Goal: Task Accomplishment & Management: Use online tool/utility

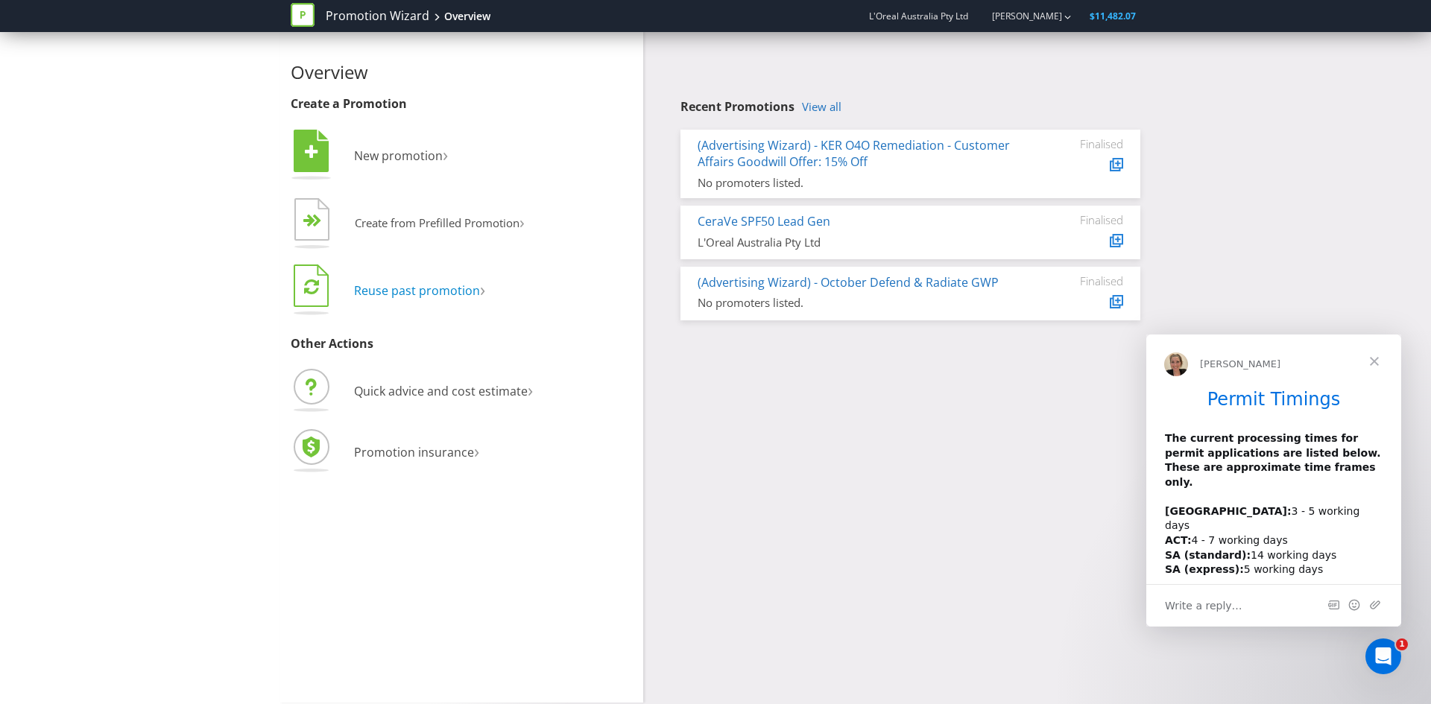
click at [454, 296] on span "Reuse past promotion" at bounding box center [417, 291] width 126 height 16
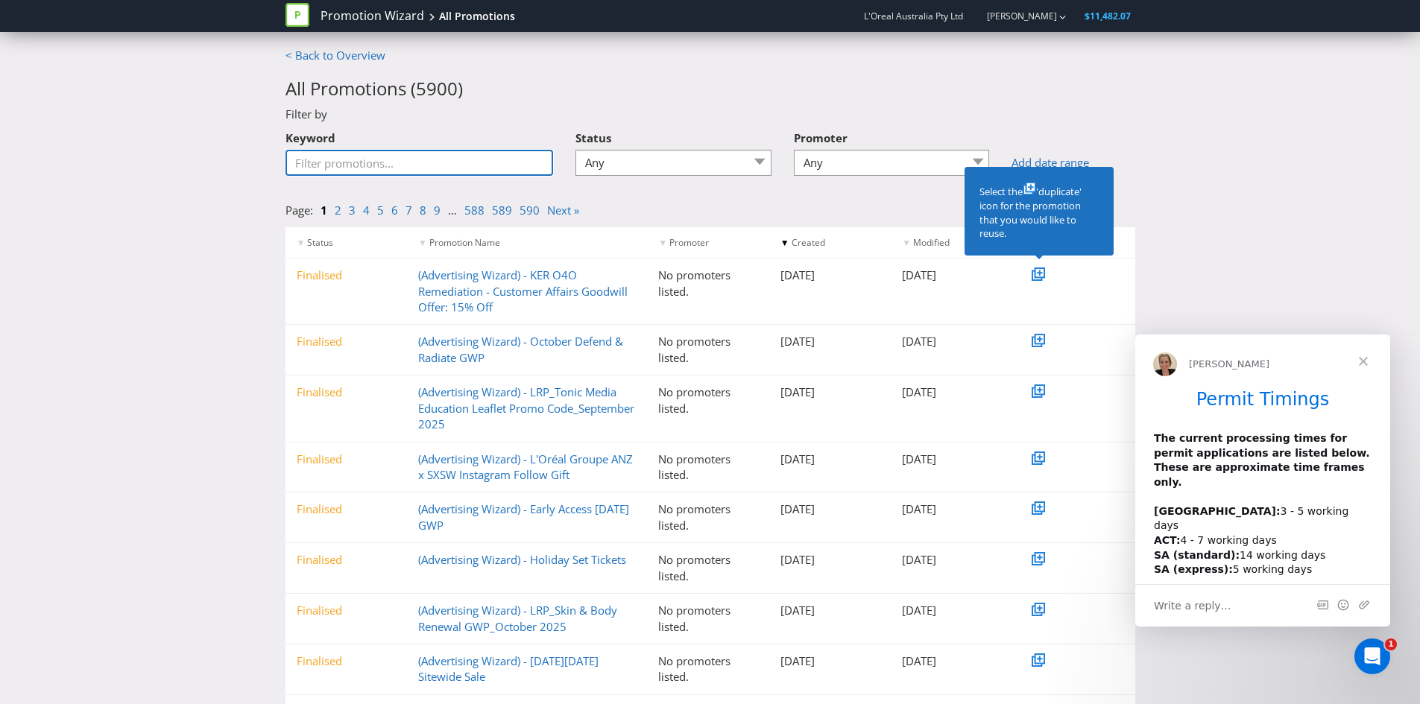
click at [409, 160] on input "Keyword" at bounding box center [419, 163] width 268 height 26
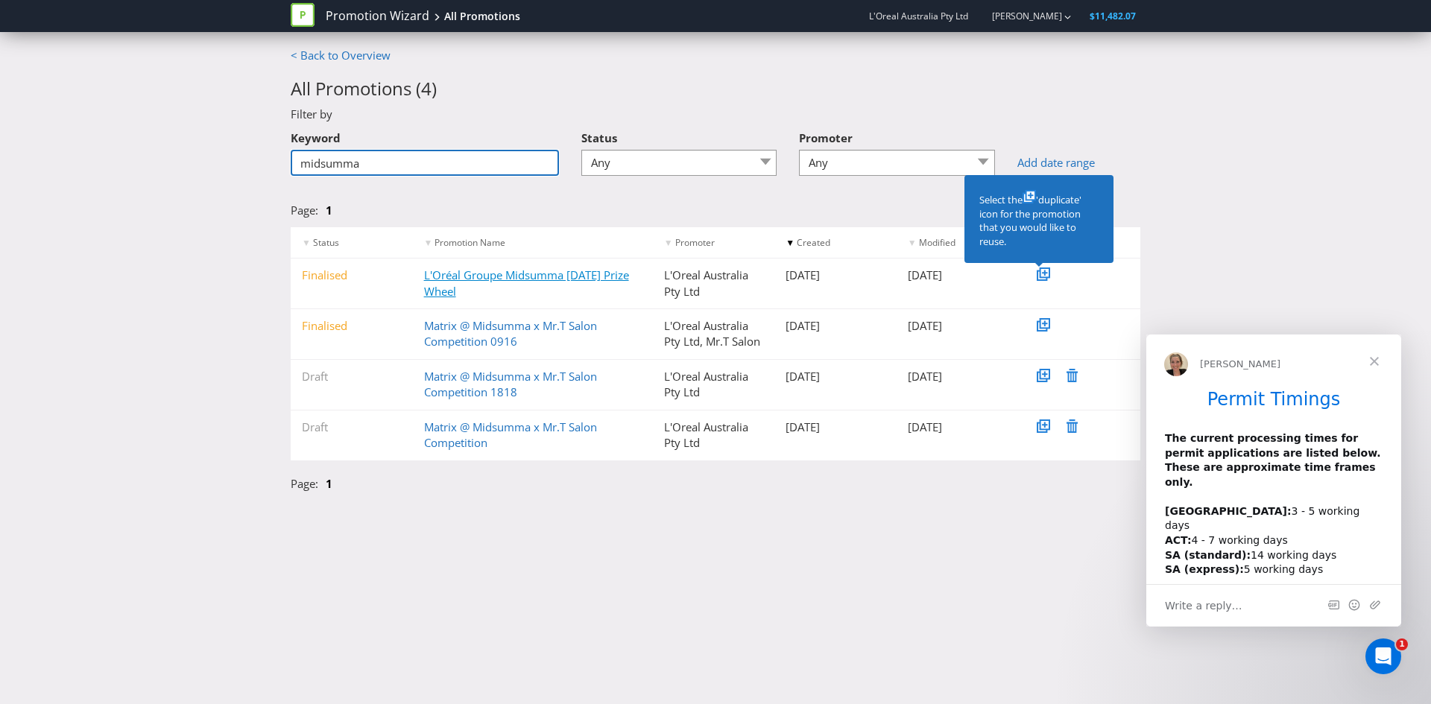
type input "midsumma"
click at [509, 278] on link "L'Oréal Groupe Midsumma [DATE] Prize Wheel" at bounding box center [526, 283] width 205 height 31
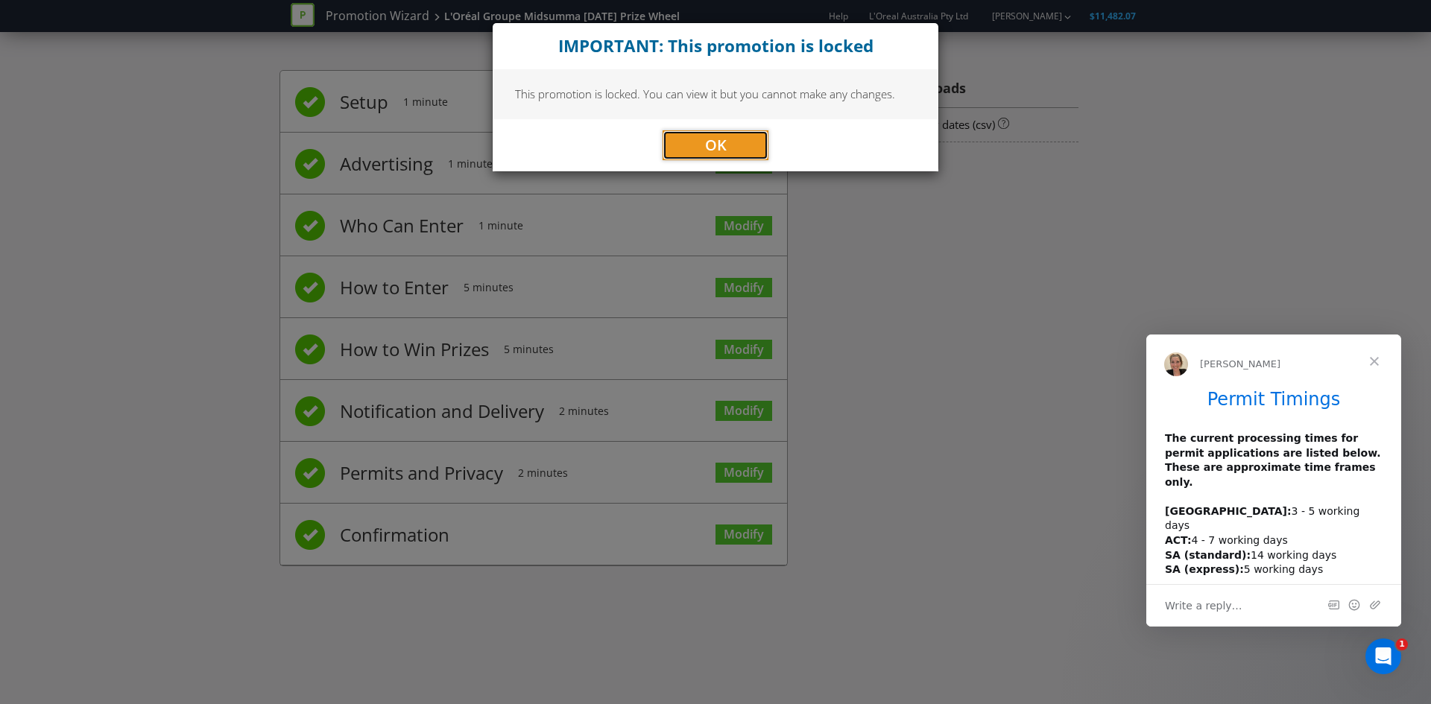
click at [711, 141] on span "OK" at bounding box center [716, 145] width 22 height 20
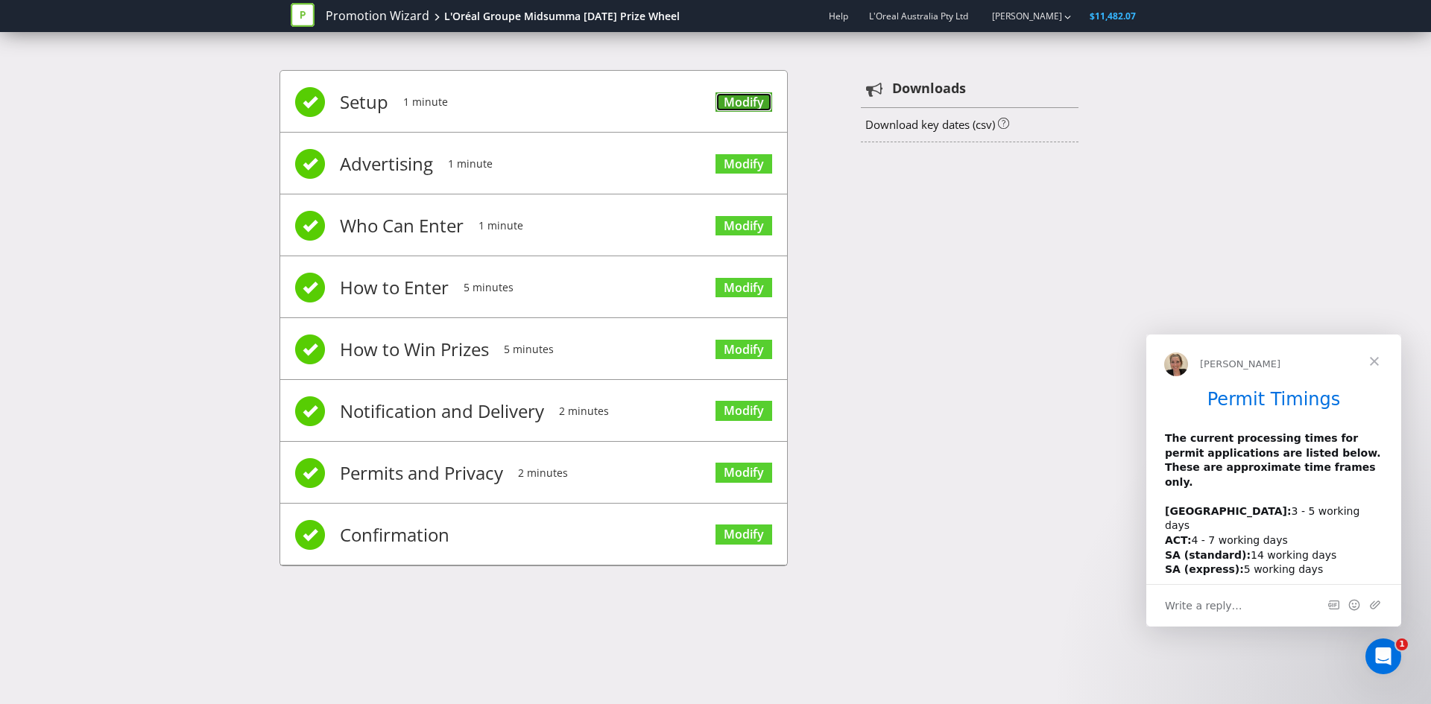
click at [748, 104] on link "Modify" at bounding box center [744, 102] width 57 height 20
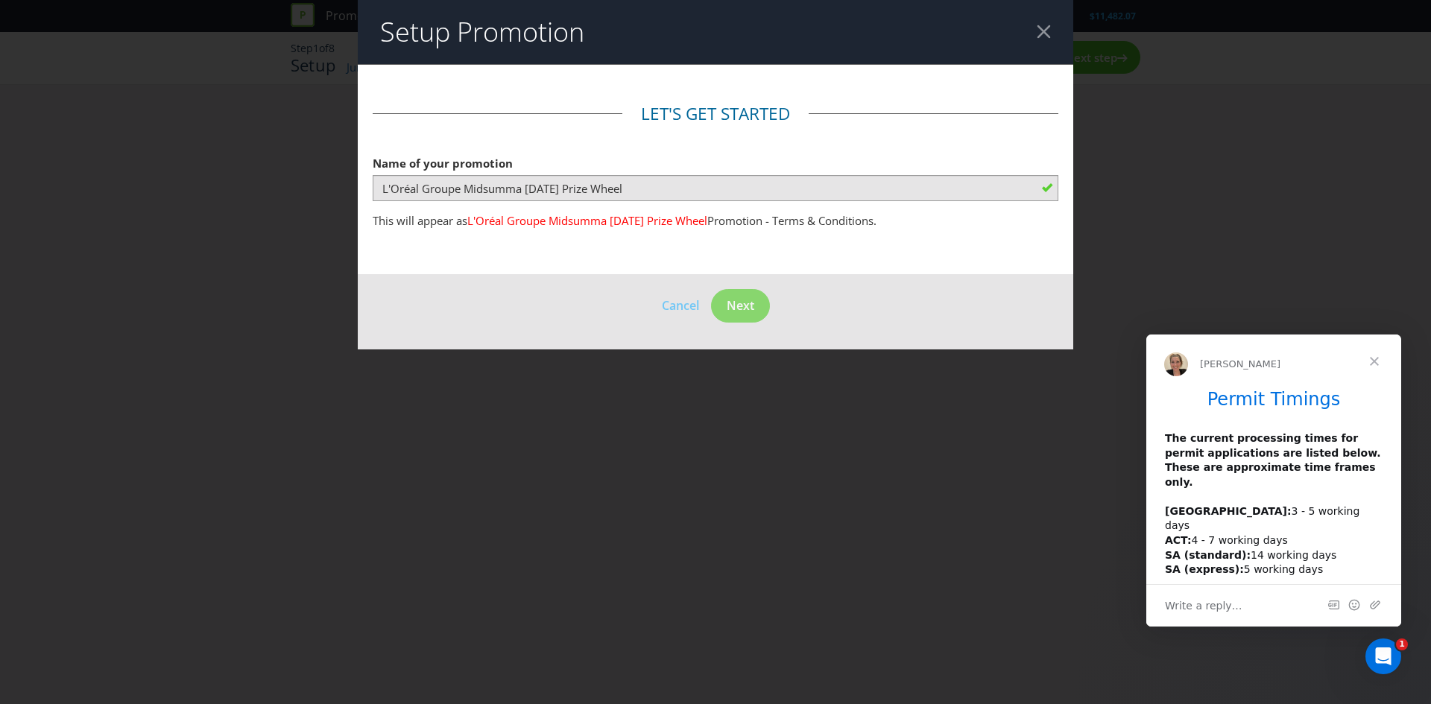
click at [1038, 28] on div at bounding box center [1044, 32] width 14 height 14
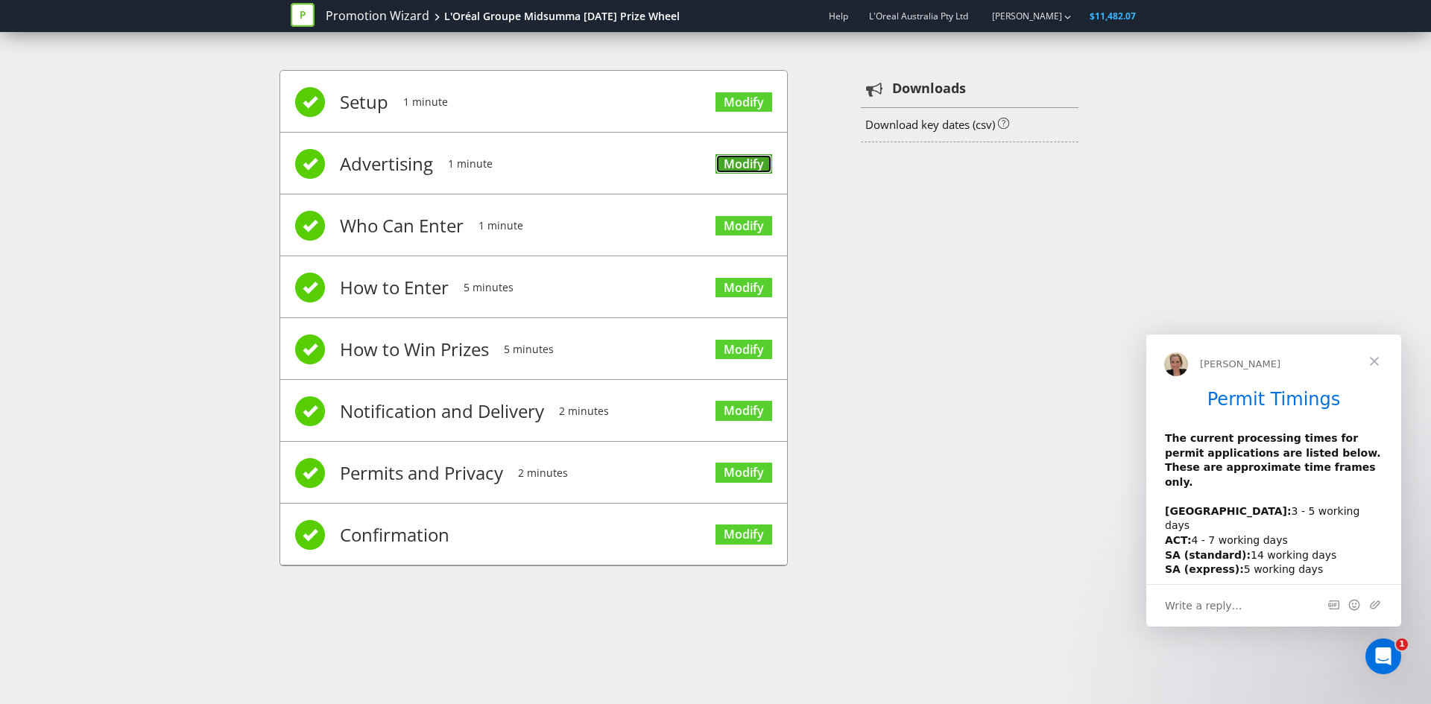
click at [739, 162] on link "Modify" at bounding box center [744, 164] width 57 height 20
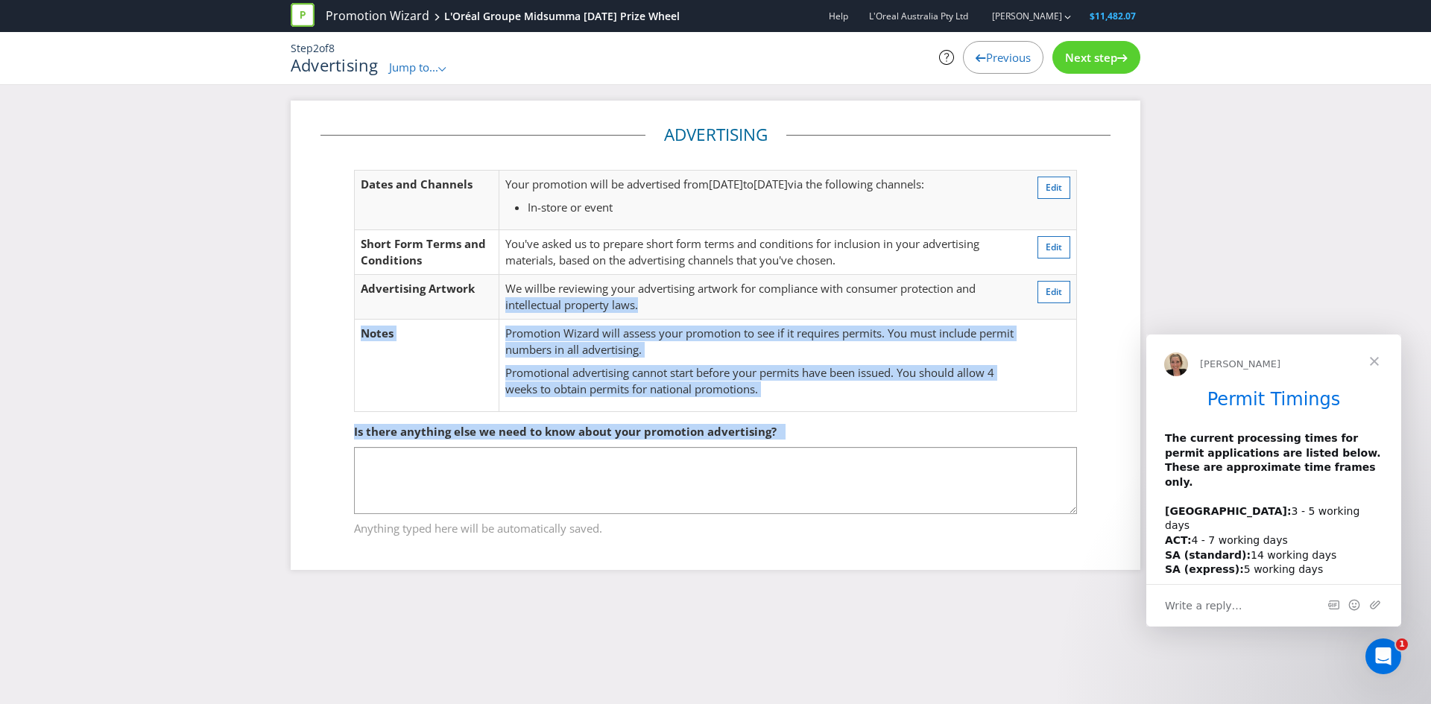
drag, startPoint x: 789, startPoint y: 403, endPoint x: 501, endPoint y: 304, distance: 304.1
click at [501, 304] on div "Advertising Dates and Channels Your promotion will be advertised from [DATE] to…" at bounding box center [716, 335] width 790 height 425
click at [771, 356] on p "Promotion Wizard will assess your promotion to see if it requires permits. You …" at bounding box center [760, 342] width 511 height 32
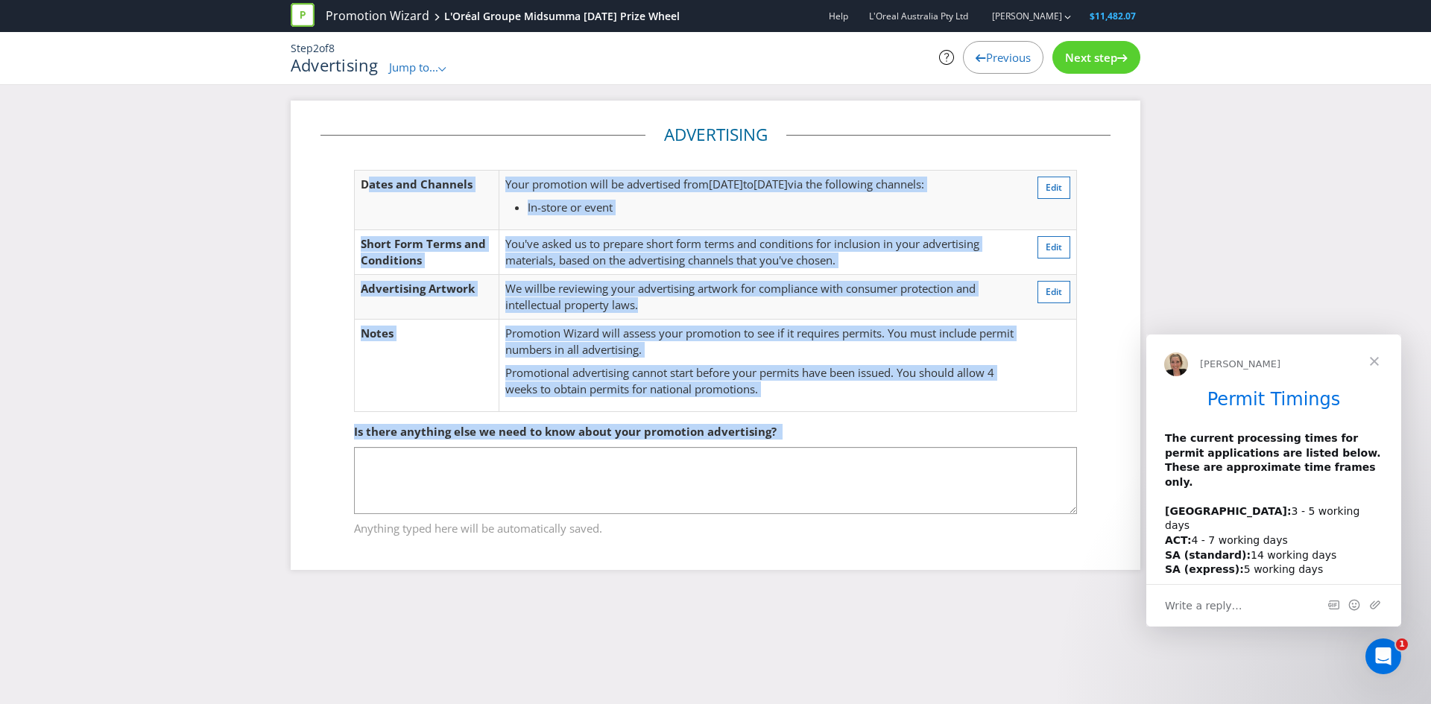
drag, startPoint x: 775, startPoint y: 399, endPoint x: 367, endPoint y: 183, distance: 462.1
click at [367, 183] on div "Advertising Dates and Channels Your promotion will be advertised from [DATE] to…" at bounding box center [716, 335] width 790 height 425
click at [700, 269] on td "You've asked us to prepare short form terms and conditions for inclusion in you…" at bounding box center [761, 252] width 524 height 45
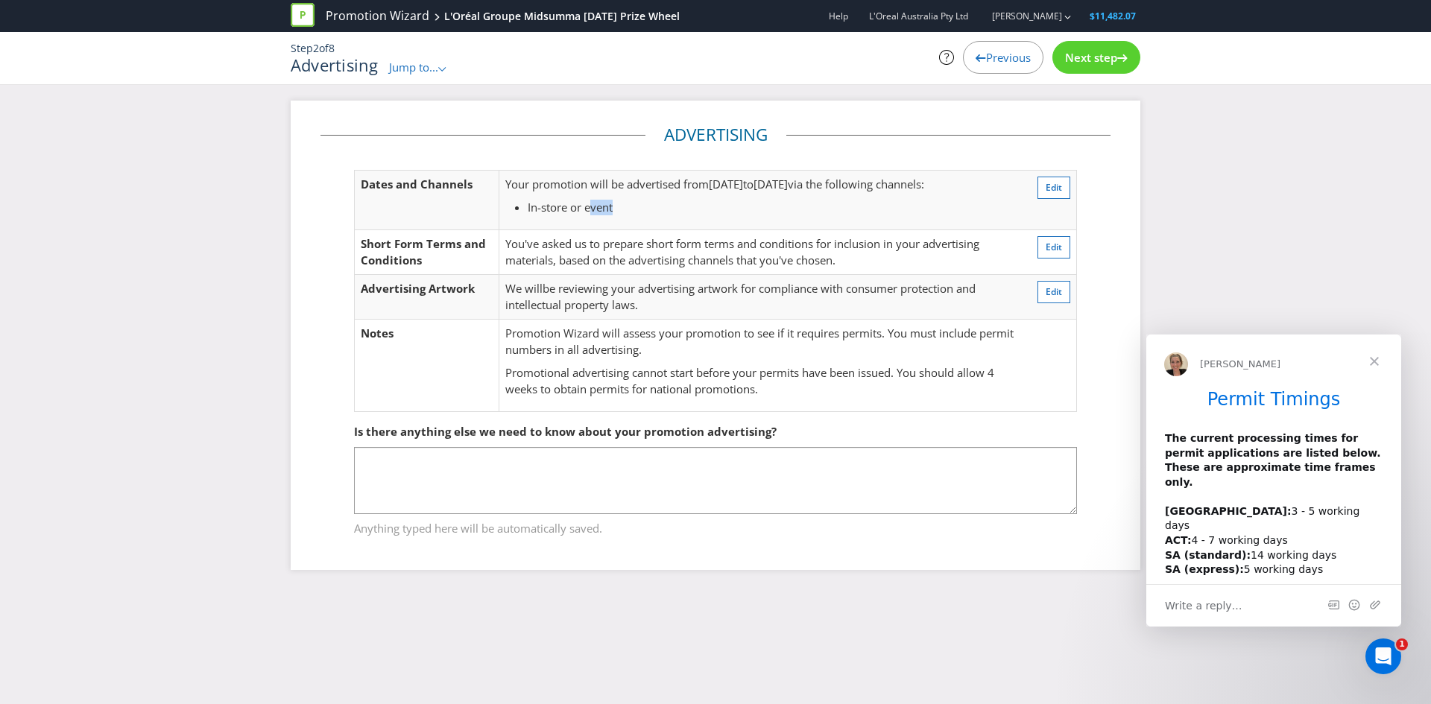
drag, startPoint x: 621, startPoint y: 211, endPoint x: 592, endPoint y: 209, distance: 29.2
click at [592, 209] on li "In-store or event" at bounding box center [772, 208] width 489 height 16
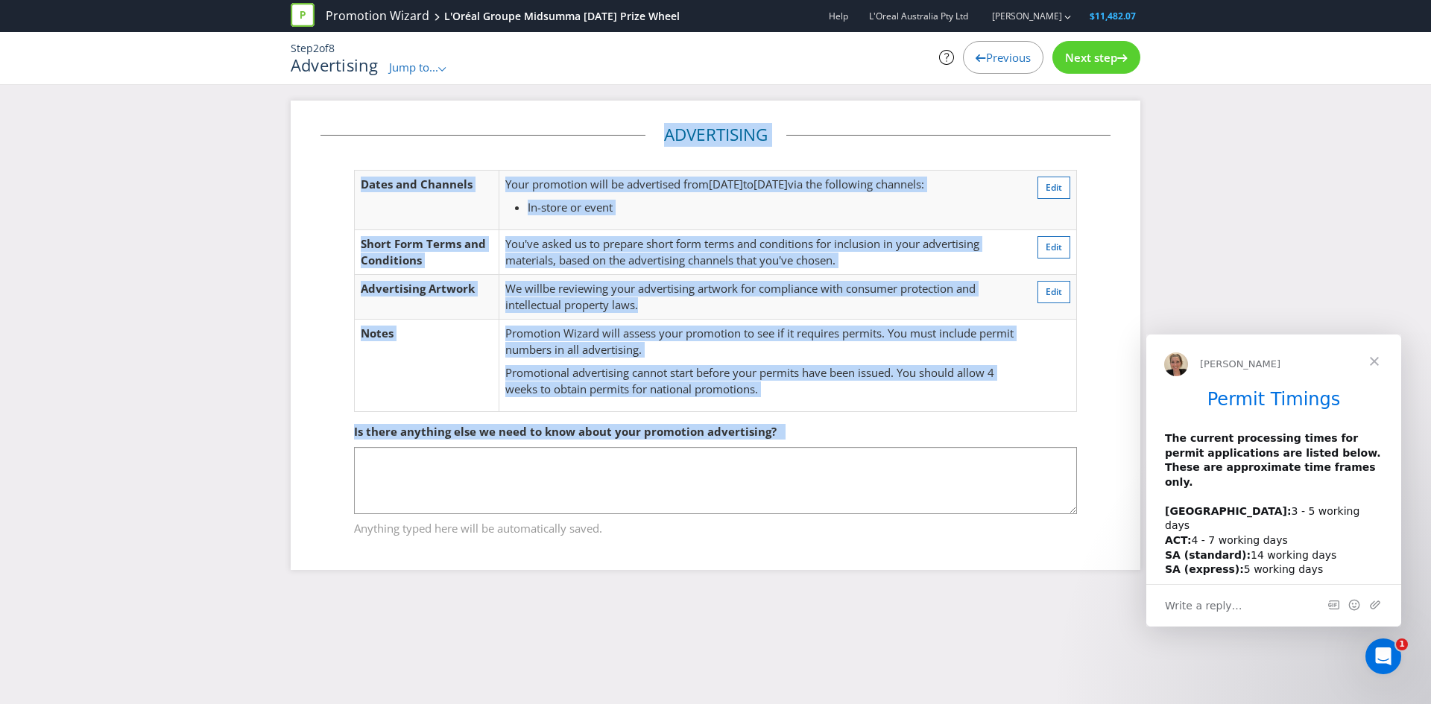
drag, startPoint x: 778, startPoint y: 395, endPoint x: 568, endPoint y: 139, distance: 331.6
click at [568, 139] on div "Advertising Dates and Channels Your promotion will be advertised from [DATE] to…" at bounding box center [716, 335] width 790 height 425
copy div "Advertising Dates and Channels Your promotion will be advertised from [DATE] to…"
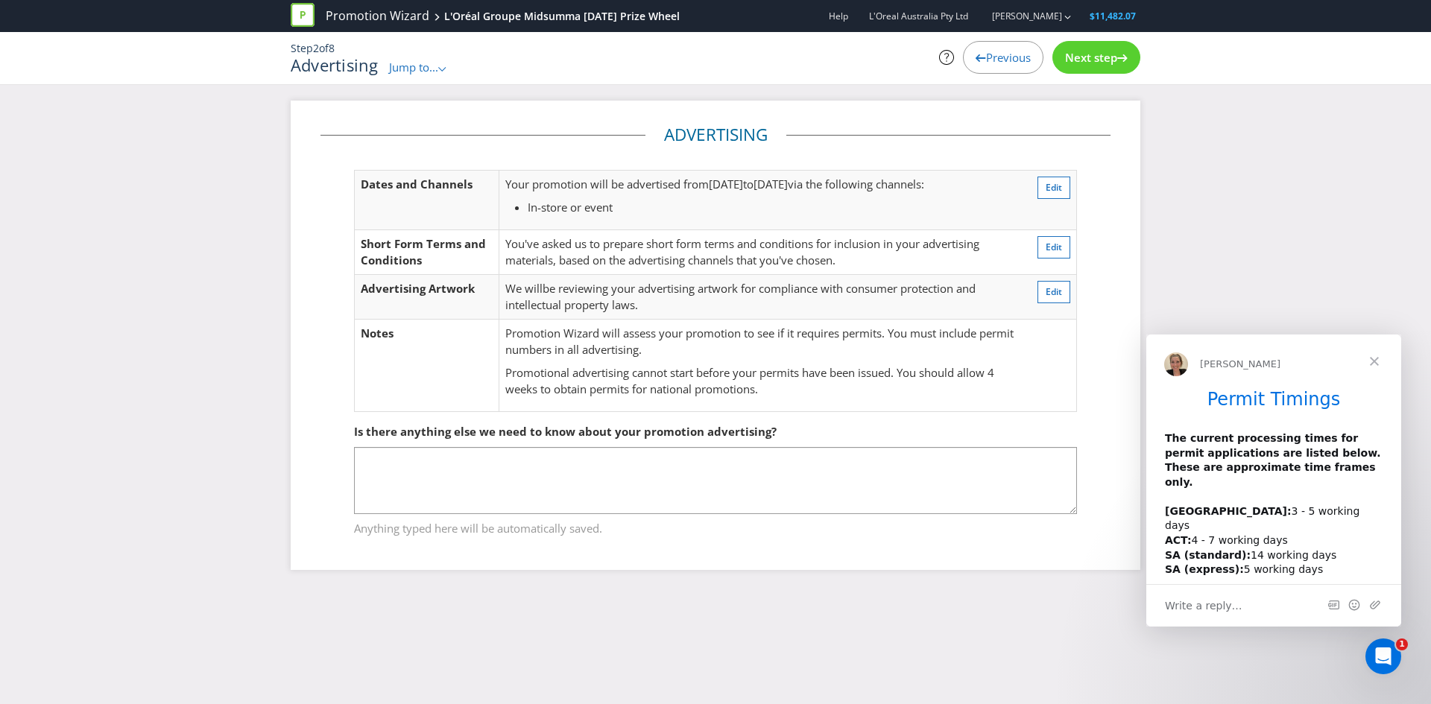
click at [1079, 50] on span "Next step" at bounding box center [1091, 57] width 52 height 15
